Goal: Use online tool/utility: Utilize a website feature to perform a specific function

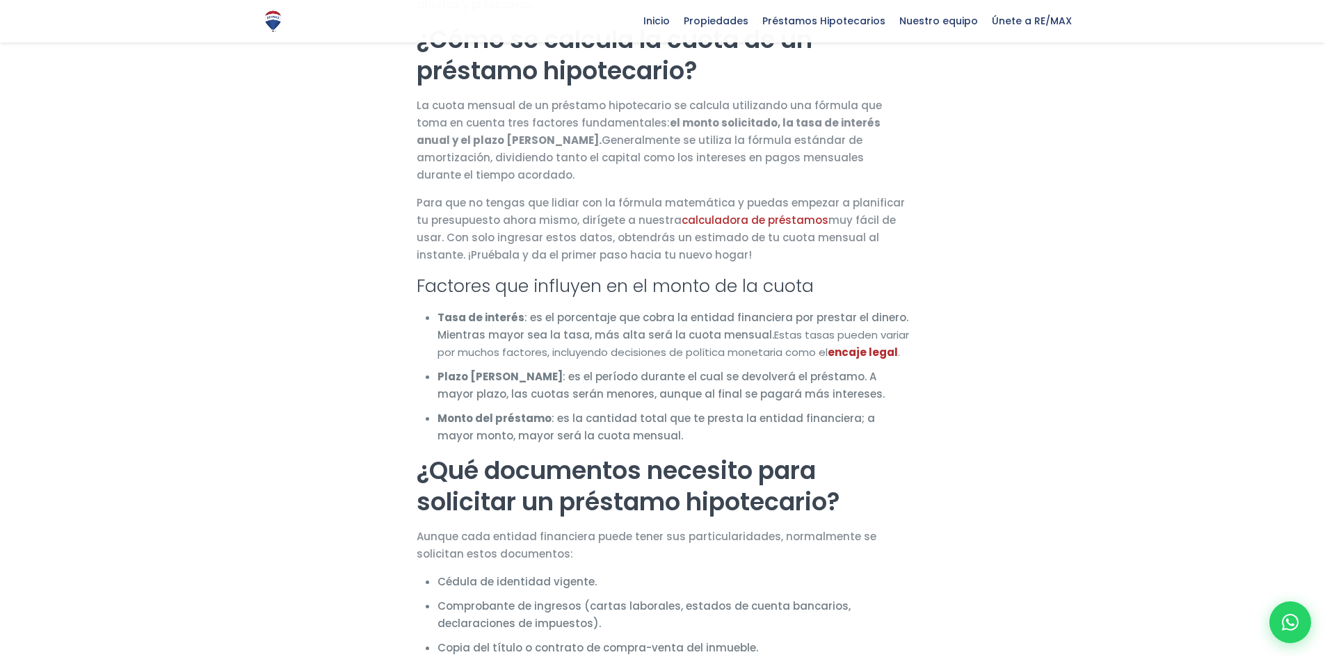
scroll to position [696, 0]
click at [725, 212] on link "calculadora de préstamos" at bounding box center [755, 219] width 147 height 15
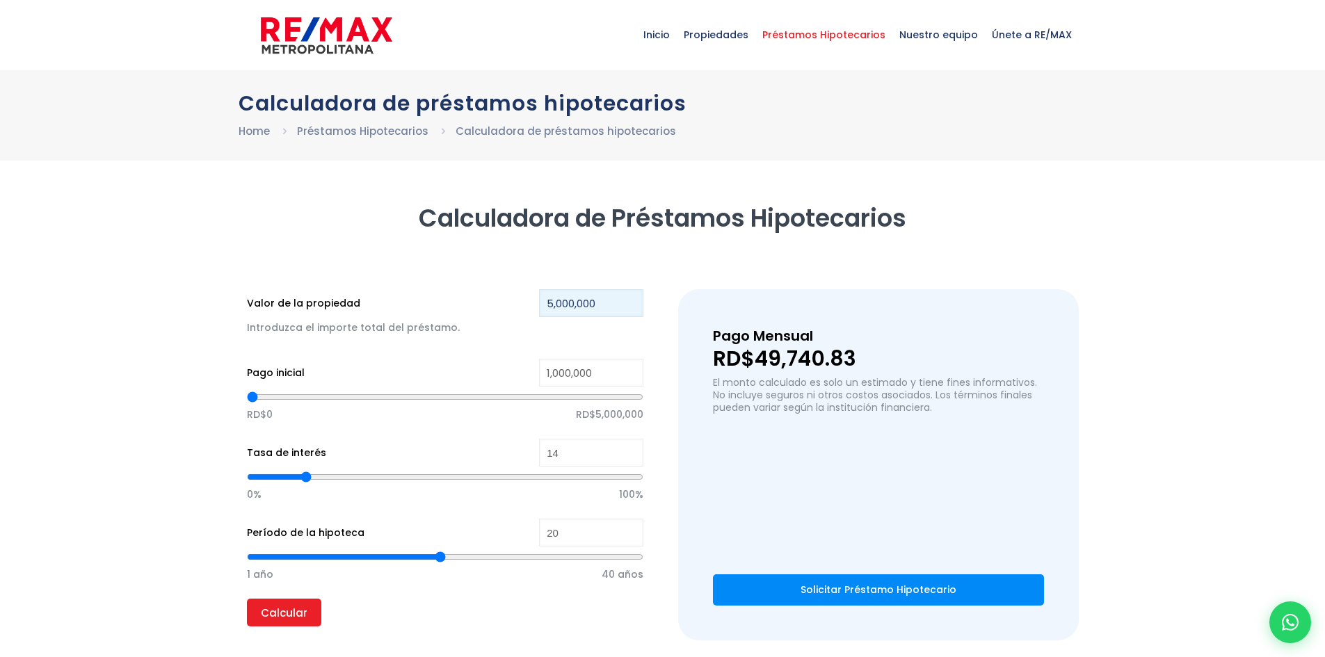
click at [549, 304] on input "5,000,000" at bounding box center [591, 303] width 104 height 28
click at [553, 307] on input "5,000,000" at bounding box center [591, 303] width 104 height 28
type input "0"
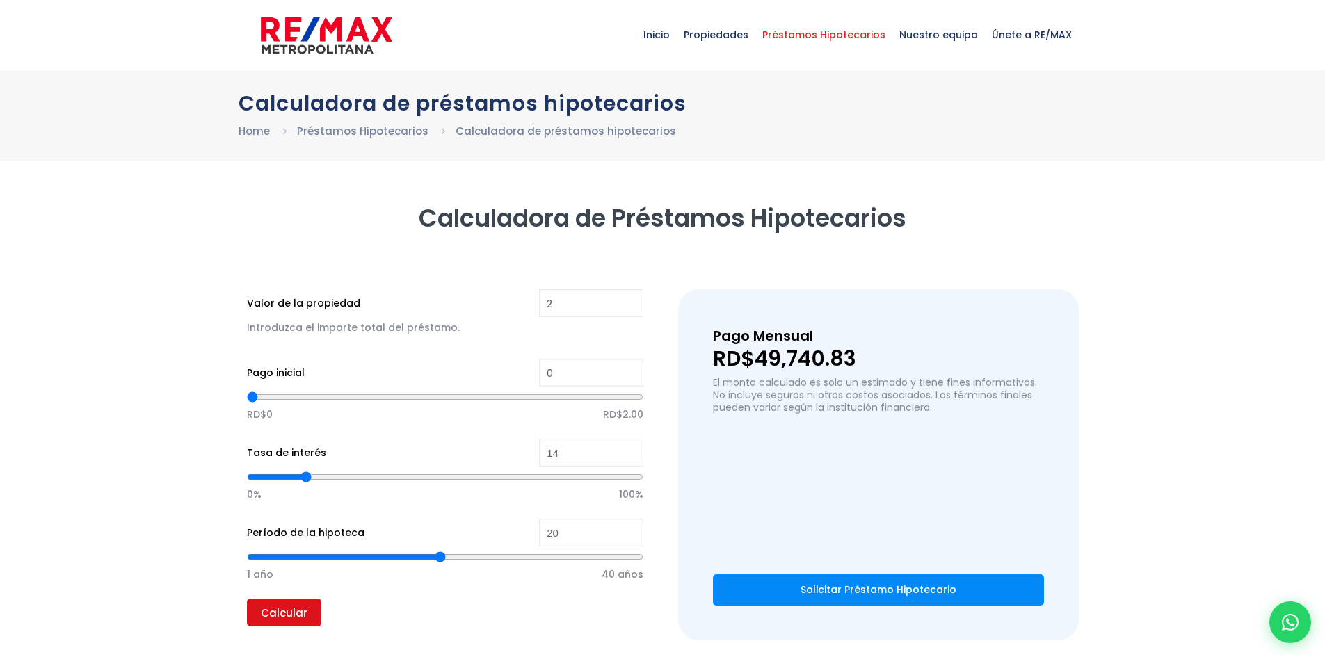
click at [290, 609] on input "Calcular" at bounding box center [284, 613] width 74 height 28
click at [572, 376] on input "0" at bounding box center [591, 373] width 104 height 28
drag, startPoint x: 594, startPoint y: 371, endPoint x: 442, endPoint y: 395, distance: 153.6
click at [442, 395] on div "Pago inicial 0 RD$0 RD$2.00" at bounding box center [445, 399] width 397 height 80
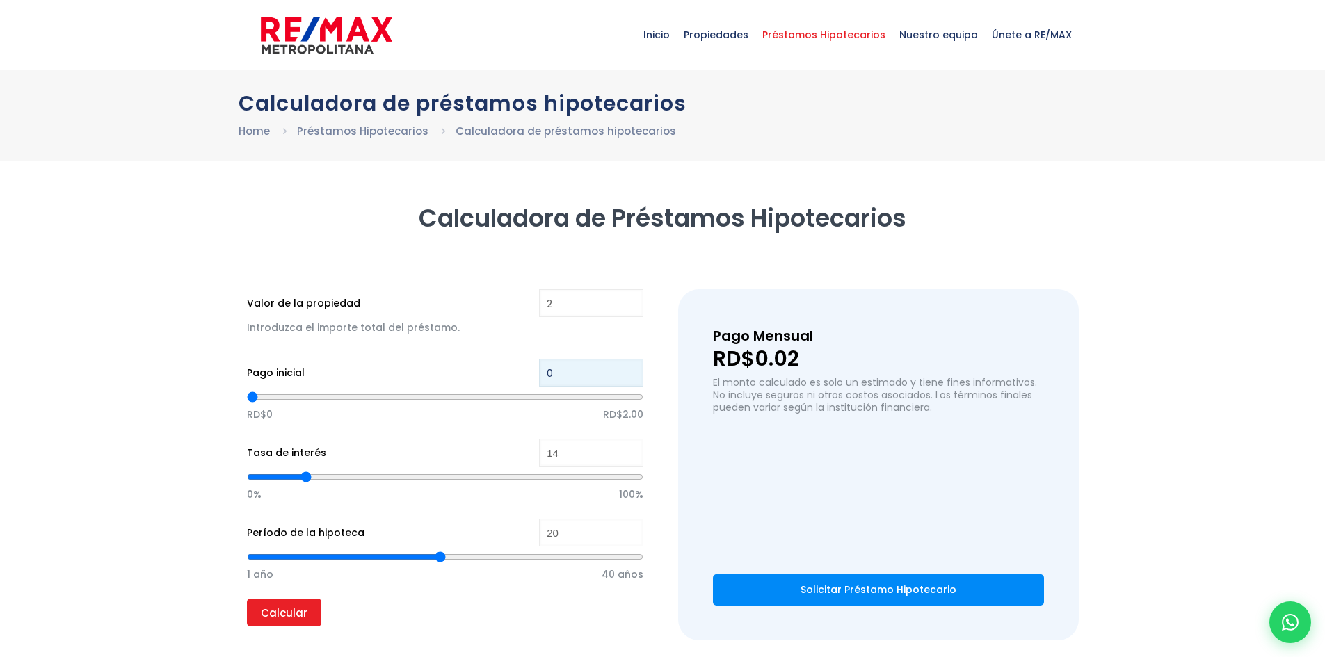
click at [567, 375] on input "0" at bounding box center [591, 373] width 104 height 28
drag, startPoint x: 564, startPoint y: 308, endPoint x: 452, endPoint y: 327, distance: 113.6
click at [452, 327] on div "Valor de la propiedad 2 Introduzca el importe total del préstamo." at bounding box center [445, 320] width 397 height 63
type input "3,500,000"
click at [584, 378] on input "0" at bounding box center [591, 373] width 104 height 28
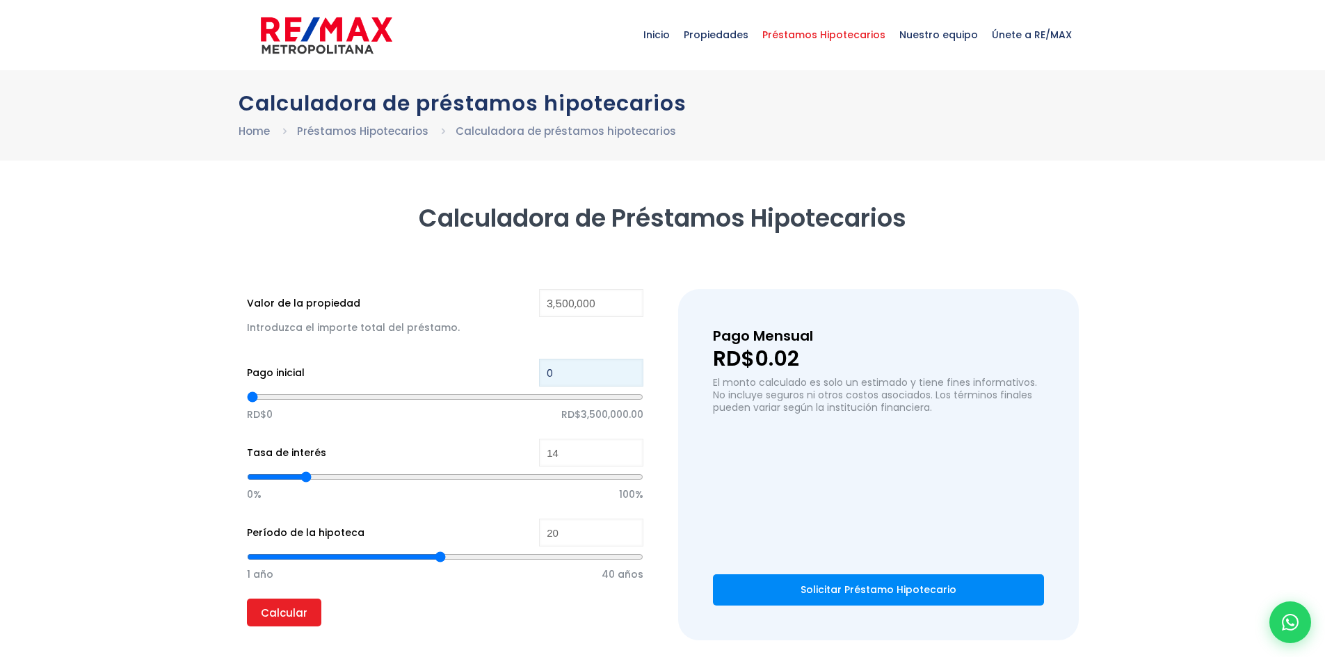
drag, startPoint x: 591, startPoint y: 371, endPoint x: 479, endPoint y: 391, distance: 113.7
click at [479, 391] on div "Pago inicial 0 RD$0 RD$3,500,000.00" at bounding box center [445, 399] width 397 height 80
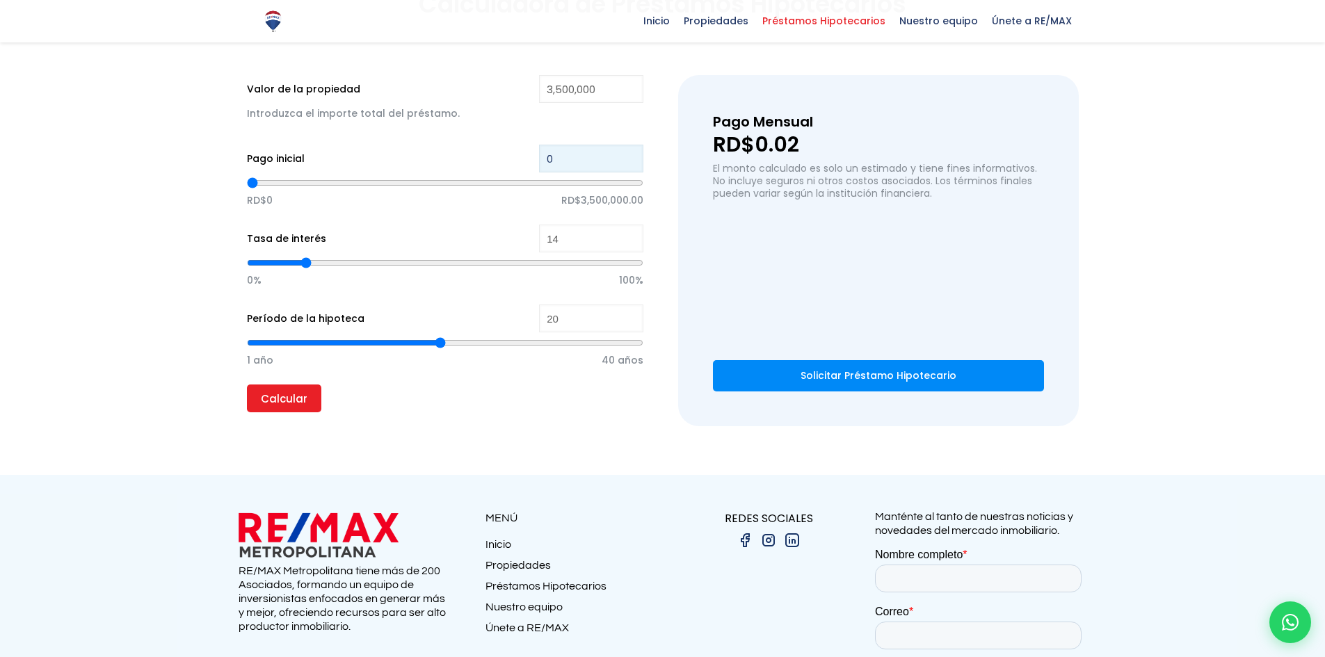
scroll to position [131, 0]
